Goal: Task Accomplishment & Management: Manage account settings

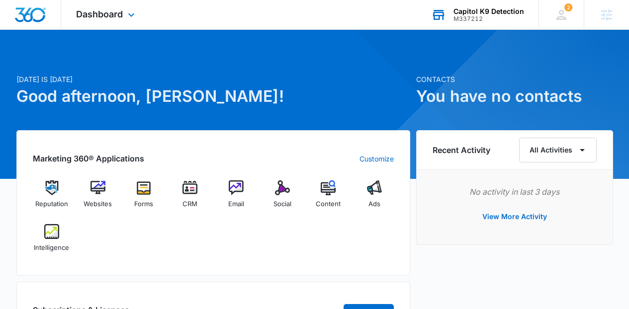
click at [474, 8] on div "Capitol K9 Detection" at bounding box center [488, 11] width 71 height 8
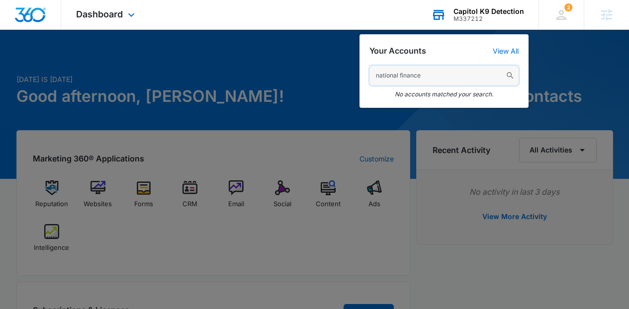
click at [463, 67] on input "national finance" at bounding box center [443, 76] width 149 height 20
paste input "M143502"
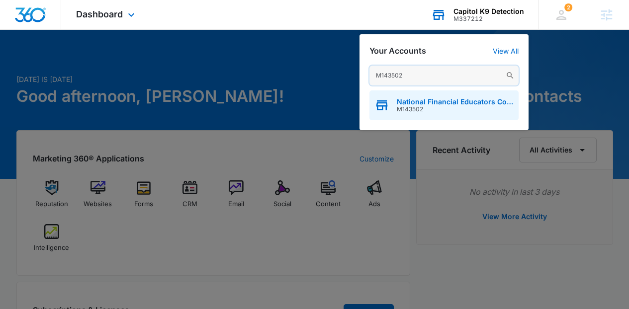
type input "M143502"
click at [456, 101] on span "National Financial Educators Council" at bounding box center [455, 102] width 117 height 8
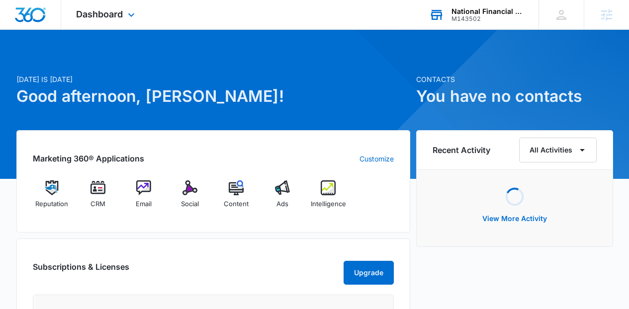
click at [124, 24] on div "Dashboard Apps Reputation CRM Email Social Content Ads Intelligence Files Brand…" at bounding box center [106, 14] width 91 height 29
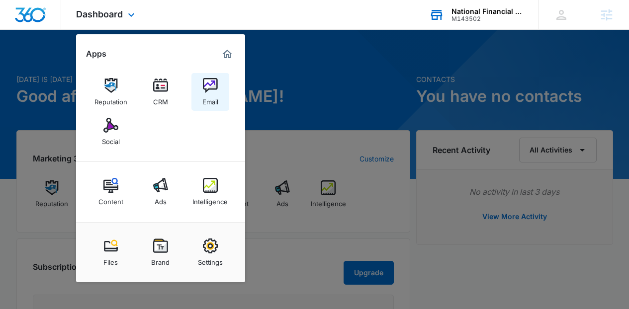
click at [207, 92] on img at bounding box center [210, 85] width 15 height 15
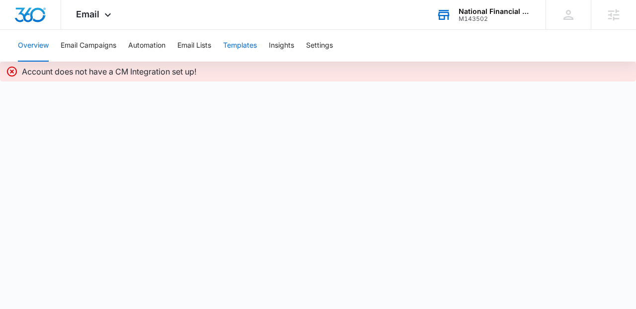
click at [240, 42] on button "Templates" at bounding box center [240, 46] width 34 height 32
click at [111, 14] on icon at bounding box center [108, 17] width 12 height 12
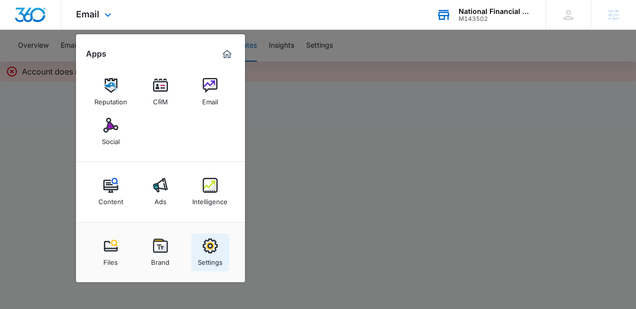
click at [205, 247] on img at bounding box center [210, 246] width 15 height 15
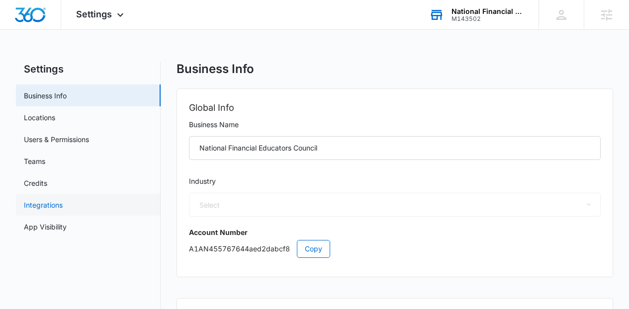
select select "31"
select select "US"
select select "America/[GEOGRAPHIC_DATA]"
click at [67, 225] on link "App Visibility" at bounding box center [45, 227] width 43 height 10
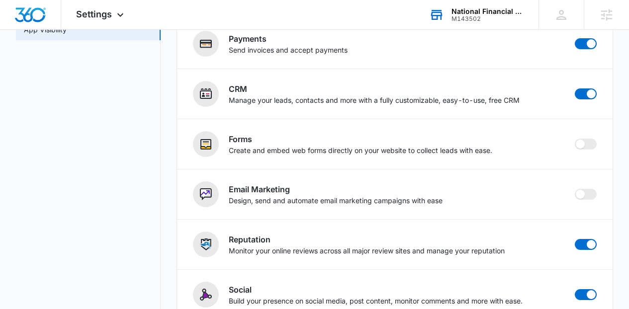
scroll to position [197, 0]
click at [33, 8] on img "Dashboard" at bounding box center [30, 14] width 32 height 15
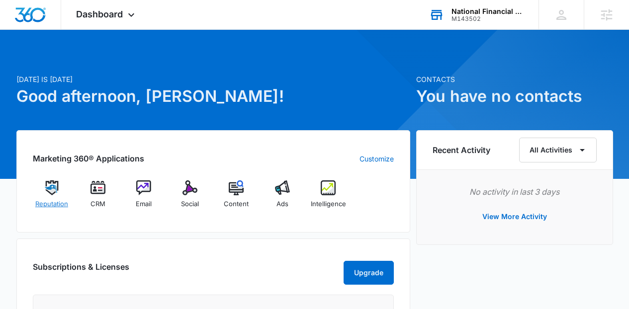
click at [56, 196] on div "Reputation" at bounding box center [52, 198] width 38 height 36
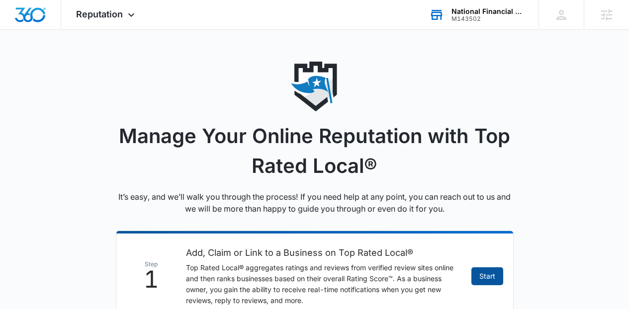
click at [485, 279] on link "Start" at bounding box center [487, 277] width 32 height 18
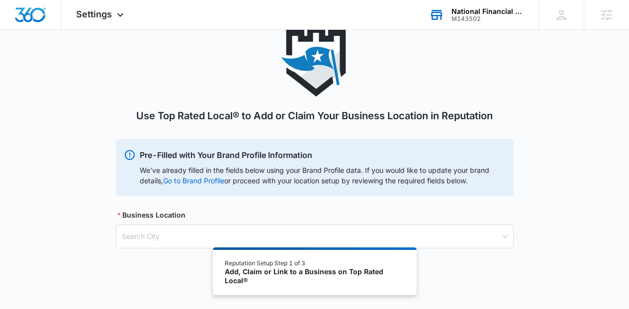
scroll to position [55, 0]
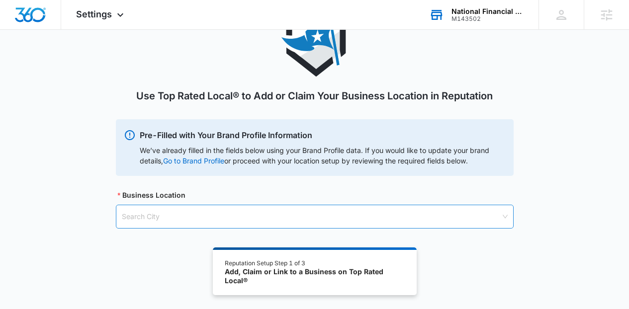
click at [325, 216] on input "search" at bounding box center [311, 216] width 379 height 23
click at [241, 217] on input "search" at bounding box center [311, 216] width 379 height 23
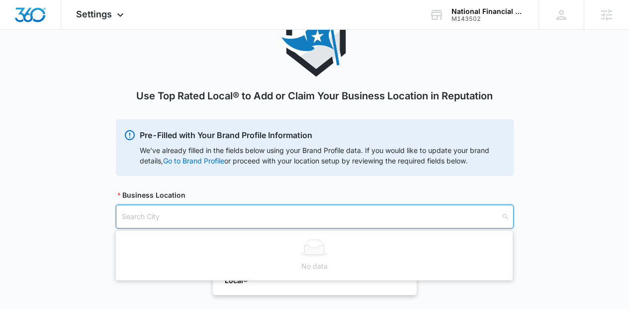
paste input "[STREET_ADDRESS]"
click at [285, 214] on input "[STREET_ADDRESS]" at bounding box center [311, 216] width 379 height 23
type input "LAs Veg"
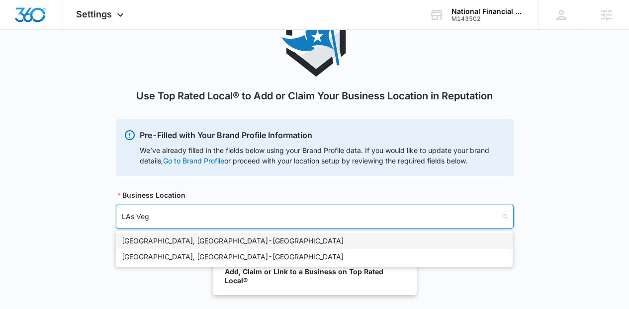
click at [140, 240] on div "[GEOGRAPHIC_DATA], [GEOGRAPHIC_DATA] - [GEOGRAPHIC_DATA]" at bounding box center [314, 241] width 385 height 11
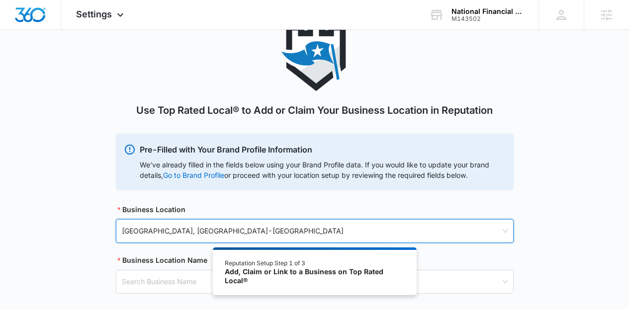
scroll to position [100, 0]
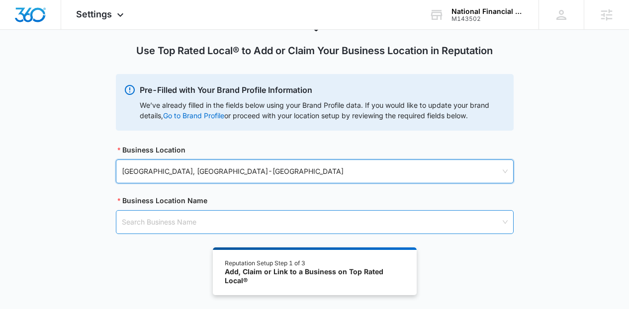
click at [454, 217] on input "search" at bounding box center [311, 222] width 379 height 23
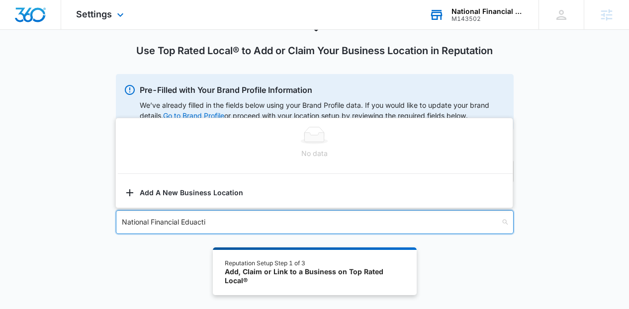
type input "National Financial Eduacti"
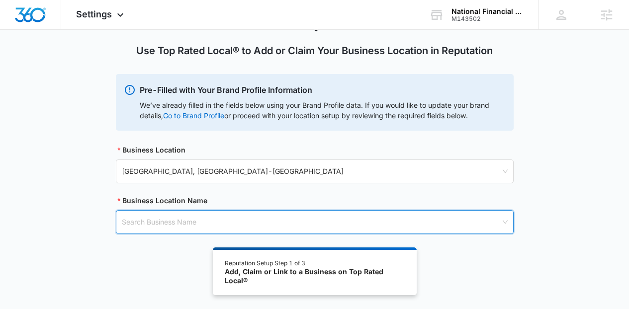
click at [281, 222] on input "search" at bounding box center [311, 222] width 379 height 23
click at [260, 215] on input "search" at bounding box center [311, 222] width 379 height 23
paste input "National Financial Educators Council"
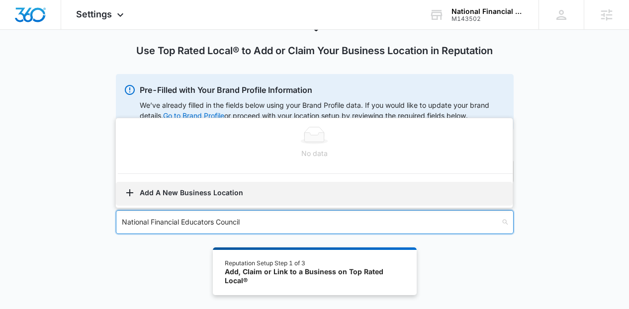
type input "National Financial Educators Council"
click at [202, 199] on button "Add A New Business Location" at bounding box center [314, 194] width 397 height 24
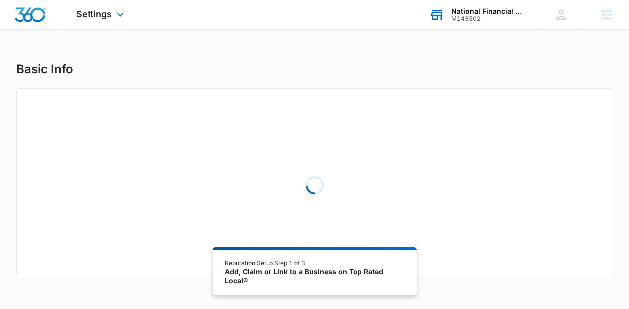
select select "[US_STATE]"
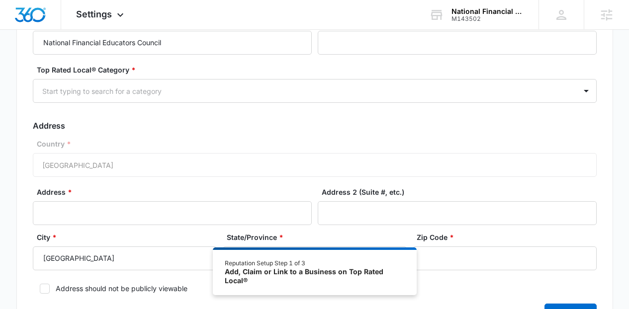
scroll to position [94, 0]
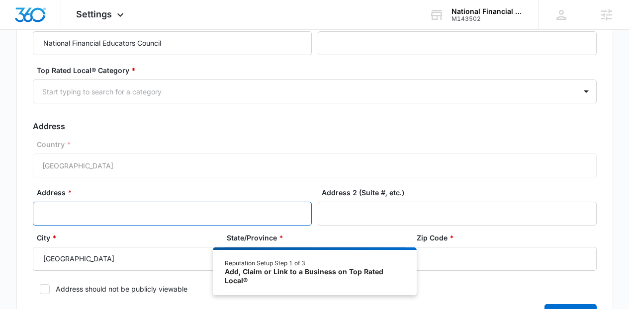
click at [222, 216] on input "Address *" at bounding box center [172, 214] width 279 height 24
paste input "[STREET_ADDRESS]"
click at [168, 213] on input "[STREET_ADDRESS]" at bounding box center [172, 214] width 279 height 24
type input "[STREET_ADDRESS]"
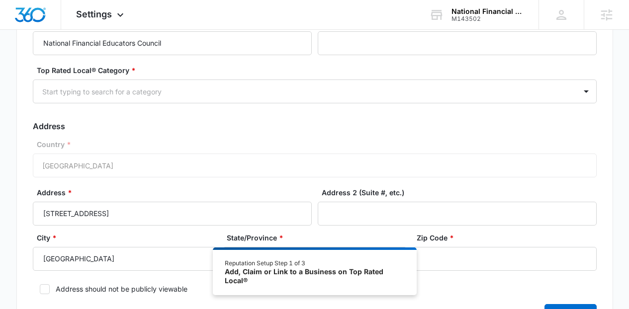
click at [412, 263] on div "Reputation Setup Step 1 of 3 Add, Claim or Link to a Business on Top Rated Loca…" at bounding box center [315, 272] width 204 height 48
click at [450, 259] on input "Zip Code *" at bounding box center [505, 259] width 184 height 24
paste input "89101"
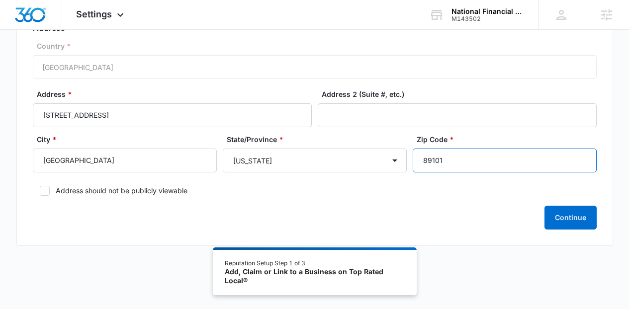
type input "89101"
click at [165, 182] on form "Business Location Name * National Financial Educators Council Business Phone * …" at bounding box center [315, 73] width 564 height 311
click at [170, 197] on form "Business Location Name * National Financial Educators Council Business Phone * …" at bounding box center [315, 73] width 564 height 311
click at [157, 189] on label "Address should not be publicly viewable" at bounding box center [315, 190] width 564 height 10
click at [40, 189] on input "Address should not be publicly viewable" at bounding box center [36, 190] width 7 height 7
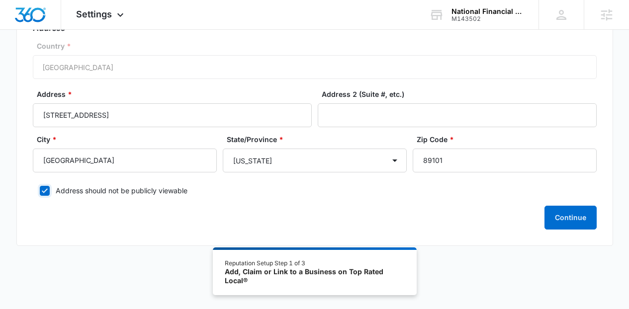
checkbox input "true"
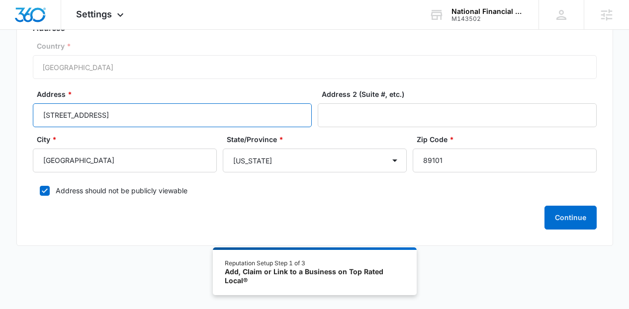
drag, startPoint x: 88, startPoint y: 116, endPoint x: 105, endPoint y: 118, distance: 17.0
click at [105, 118] on input "[STREET_ADDRESS]" at bounding box center [172, 115] width 279 height 24
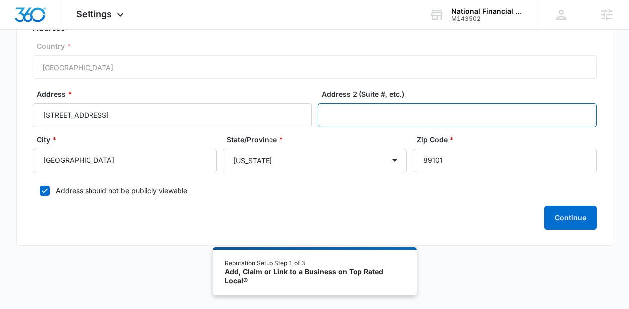
click at [335, 109] on input "Address 2 (Suite #, etc.)" at bounding box center [457, 115] width 279 height 24
paste input "#500"
type input "#500"
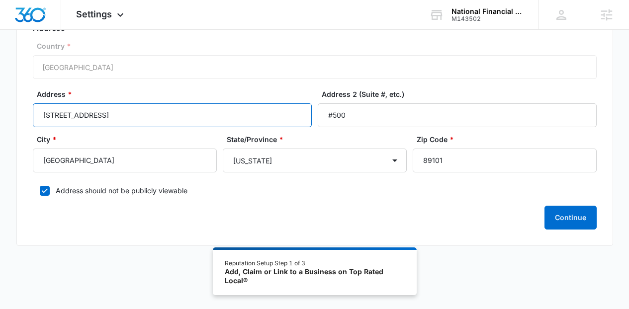
drag, startPoint x: 225, startPoint y: 114, endPoint x: 93, endPoint y: 115, distance: 131.8
click at [93, 115] on input "[STREET_ADDRESS]" at bounding box center [172, 115] width 279 height 24
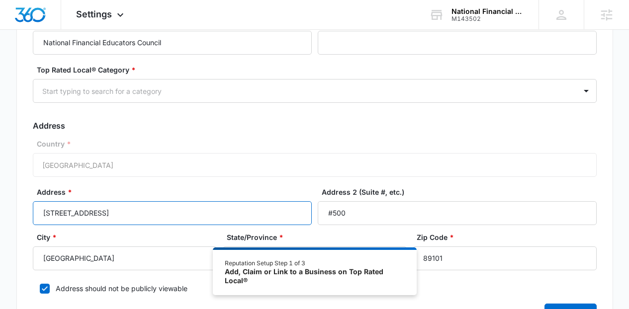
scroll to position [24, 0]
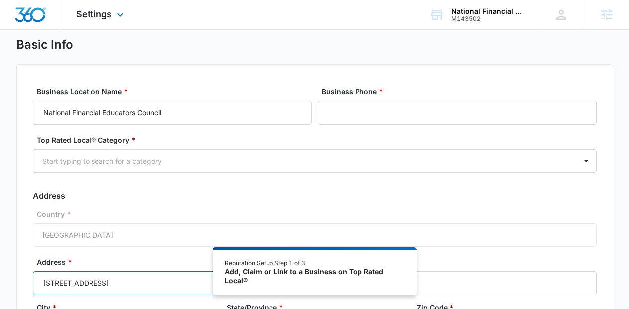
type input "[STREET_ADDRESS]"
click at [348, 99] on div "Business Phone *" at bounding box center [457, 106] width 279 height 38
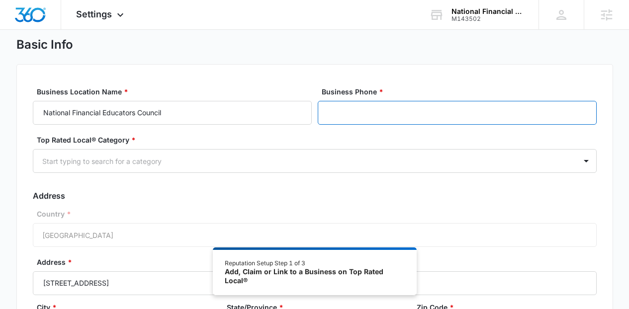
click at [353, 107] on input "Business Phone *" at bounding box center [457, 113] width 279 height 24
paste input "[PHONE_NUMBER]"
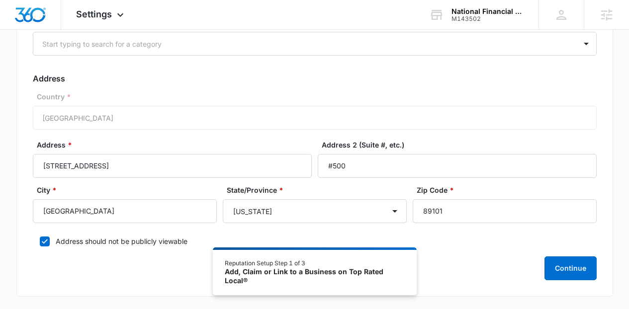
scroll to position [140, 0]
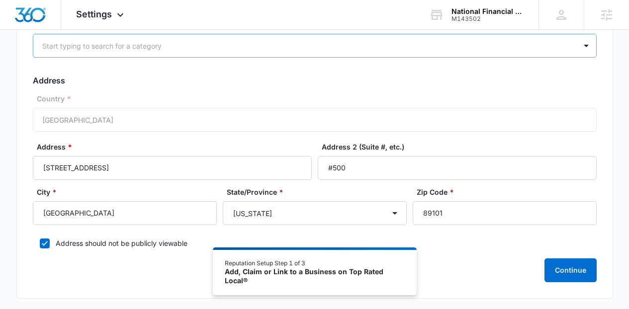
type input "[PHONE_NUMBER]"
click at [409, 54] on div "Start typing to search for a category" at bounding box center [304, 46] width 543 height 22
type input "ed"
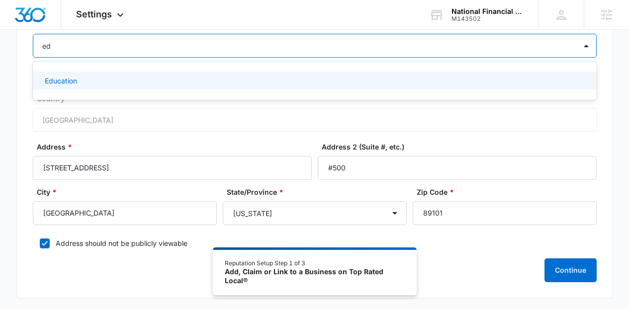
click at [128, 77] on div "Education" at bounding box center [314, 81] width 538 height 10
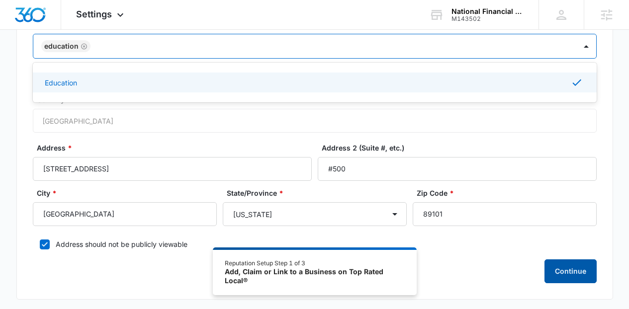
click at [560, 269] on button "Continue" at bounding box center [570, 272] width 52 height 24
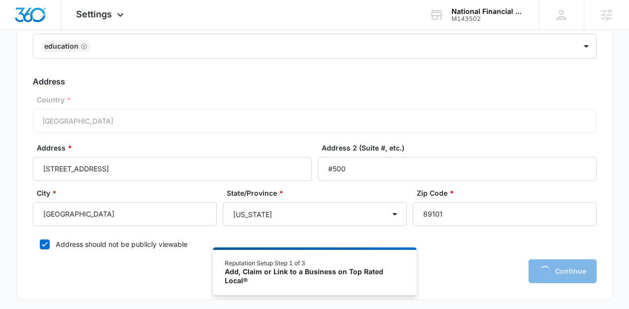
scroll to position [0, 0]
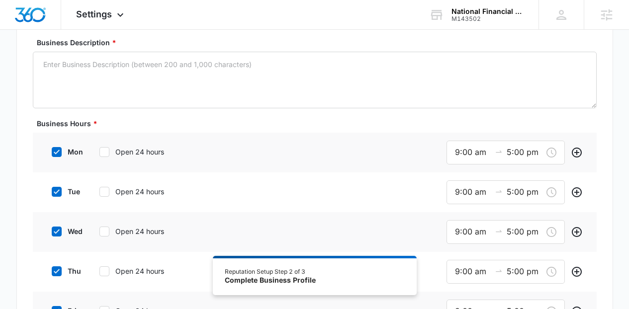
scroll to position [288, 0]
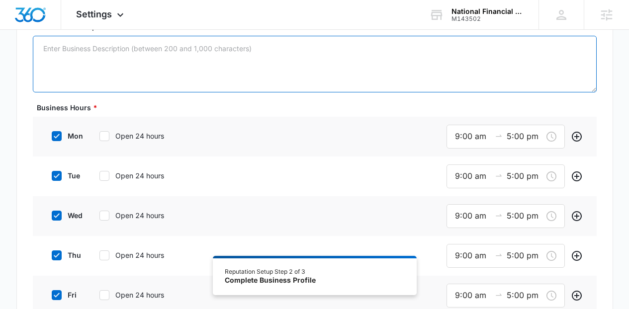
click at [458, 48] on textarea "Business Description *" at bounding box center [315, 64] width 564 height 57
paste textarea "The National Financial Educators Council’s mission is rooted in providing peopl…"
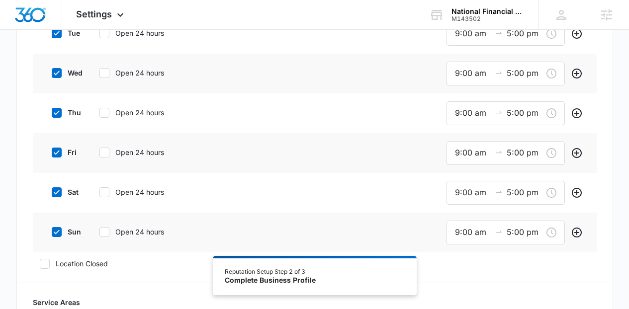
scroll to position [451, 0]
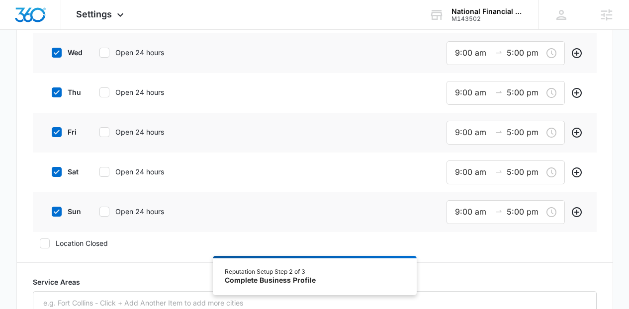
type textarea "The National Financial Educators Council’s mission is rooted in providing peopl…"
click at [73, 209] on label "sun" at bounding box center [65, 211] width 40 height 10
click at [52, 209] on input "sun" at bounding box center [48, 211] width 7 height 7
checkbox input "false"
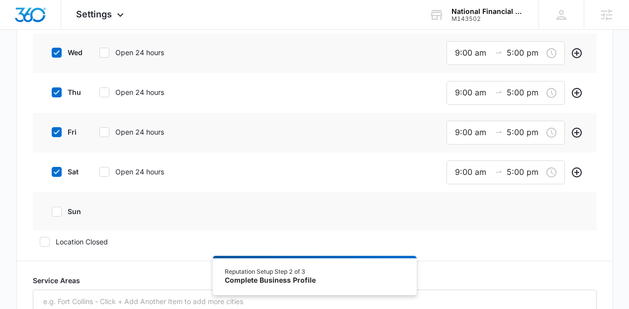
click at [67, 169] on label "sat" at bounding box center [65, 172] width 40 height 10
click at [52, 169] on input "sat" at bounding box center [48, 172] width 7 height 7
checkbox input "false"
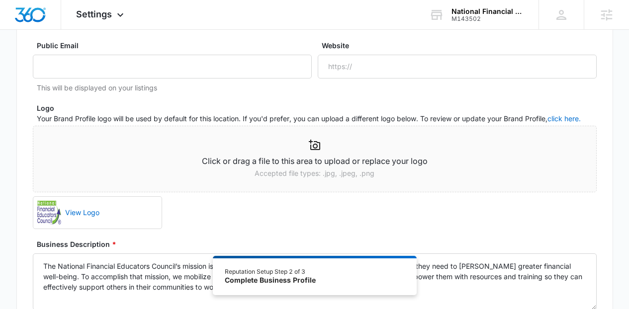
scroll to position [69, 0]
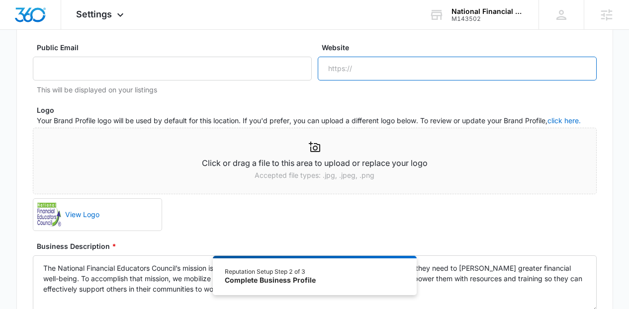
click at [348, 66] on input "Website" at bounding box center [457, 69] width 279 height 24
paste input "[URL][DOMAIN_NAME]"
drag, startPoint x: 472, startPoint y: 71, endPoint x: 506, endPoint y: 70, distance: 33.3
click at [505, 71] on input "[URL][DOMAIN_NAME]" at bounding box center [457, 69] width 279 height 24
type input "[URL][DOMAIN_NAME]"
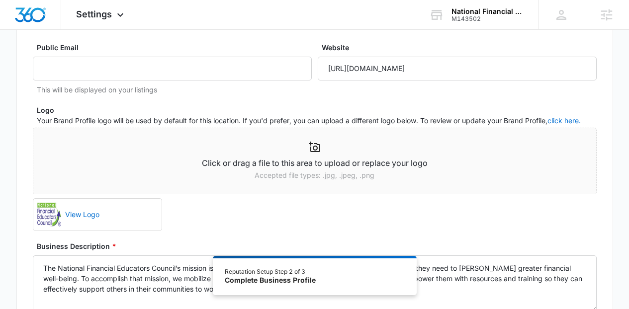
click at [562, 93] on div "Website [URL][DOMAIN_NAME]" at bounding box center [457, 68] width 279 height 53
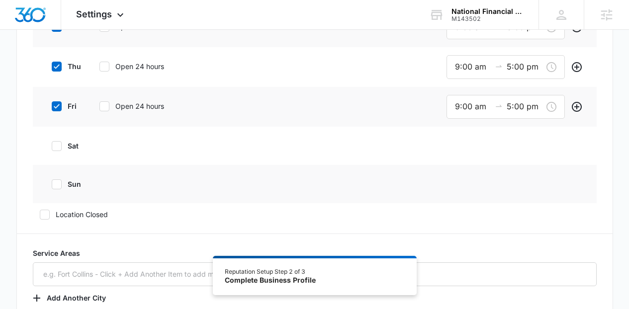
scroll to position [476, 0]
click at [525, 109] on input "5:00 pm" at bounding box center [525, 107] width 36 height 12
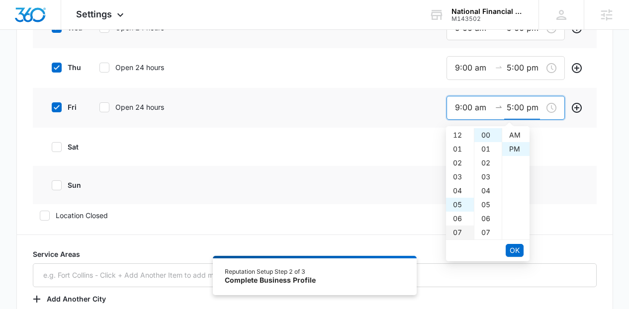
scroll to position [14, 0]
click at [455, 178] on div "04" at bounding box center [460, 182] width 28 height 14
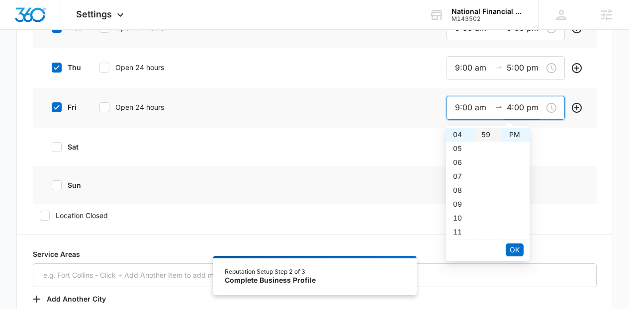
click at [488, 139] on div "59" at bounding box center [487, 135] width 27 height 14
type input "4:59 pm"
click at [513, 247] on span "OK" at bounding box center [515, 250] width 10 height 11
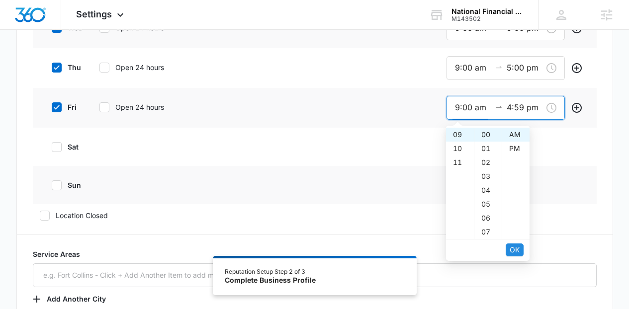
click at [513, 247] on span "OK" at bounding box center [515, 250] width 10 height 11
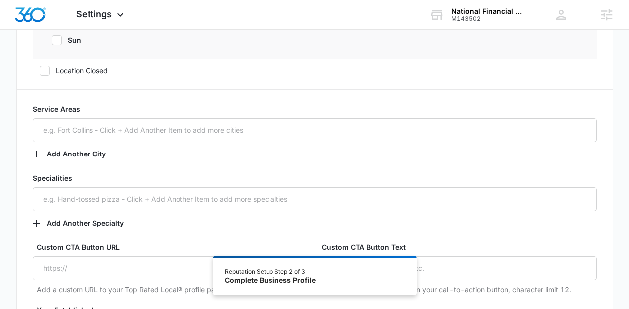
scroll to position [796, 0]
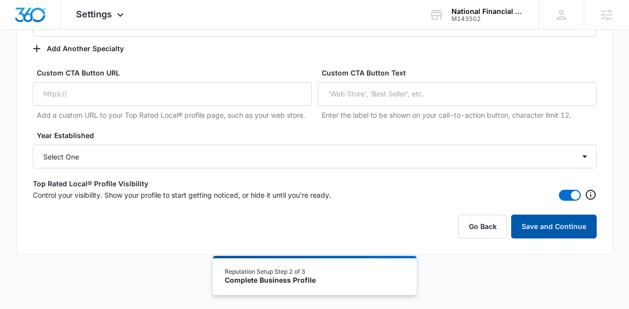
click at [574, 228] on button "Save and Continue" at bounding box center [554, 227] width 86 height 24
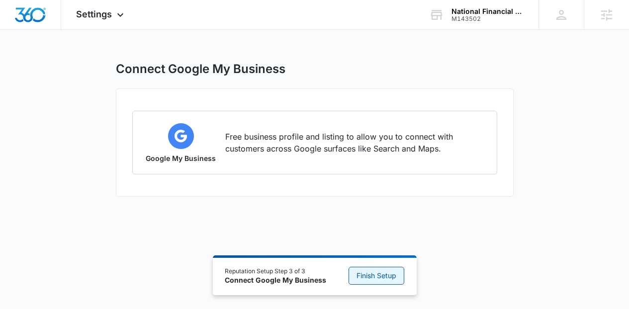
click at [392, 277] on span "Finish Setup" at bounding box center [377, 275] width 40 height 11
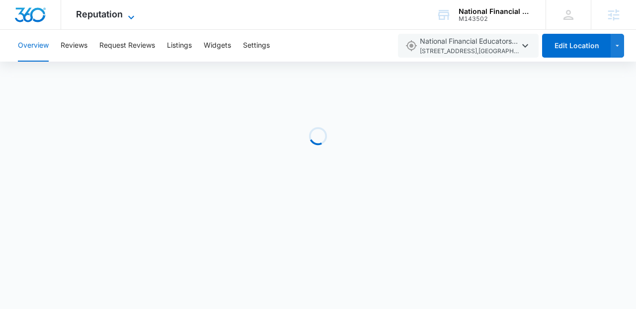
click at [83, 14] on span "Reputation" at bounding box center [99, 14] width 47 height 10
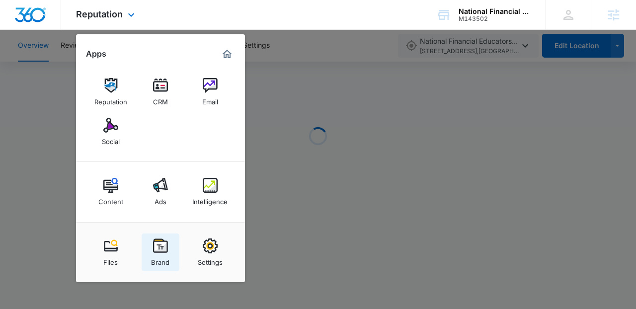
click at [160, 255] on div "Brand" at bounding box center [160, 260] width 18 height 13
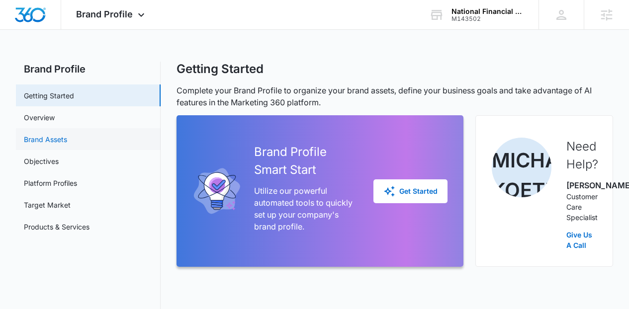
click at [67, 137] on link "Brand Assets" at bounding box center [45, 139] width 43 height 10
